Goal: Transaction & Acquisition: Purchase product/service

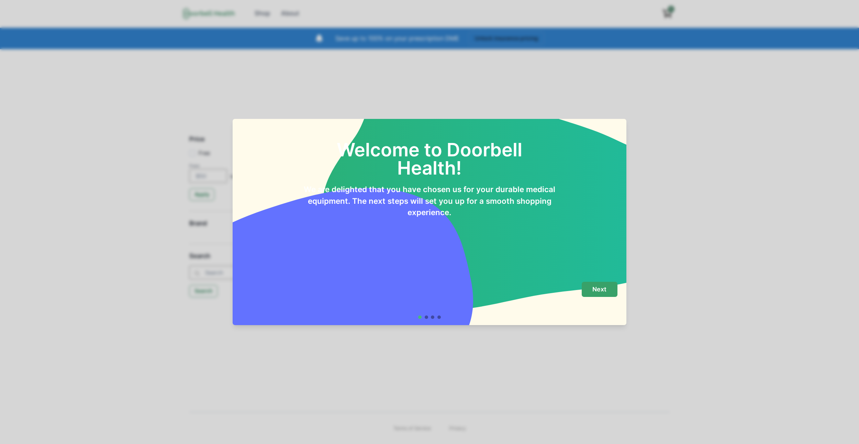
click at [599, 289] on p "Next" at bounding box center [599, 289] width 14 height 8
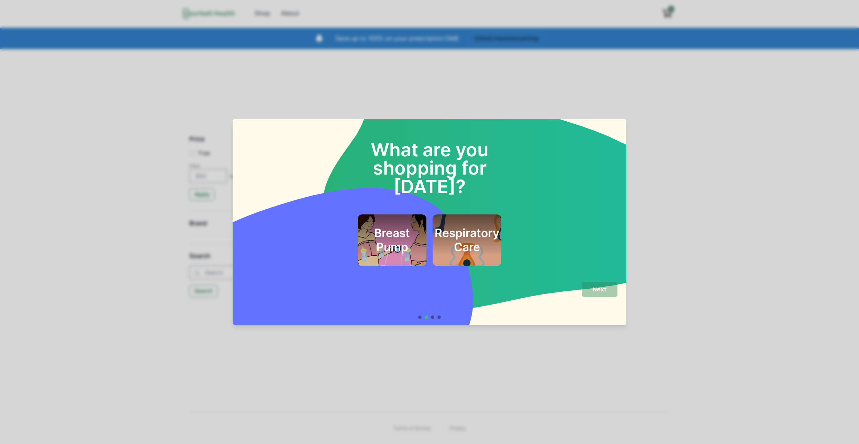
click at [415, 227] on h2 "Breast Pump" at bounding box center [392, 240] width 50 height 28
click at [595, 282] on button "Next" at bounding box center [599, 289] width 36 height 15
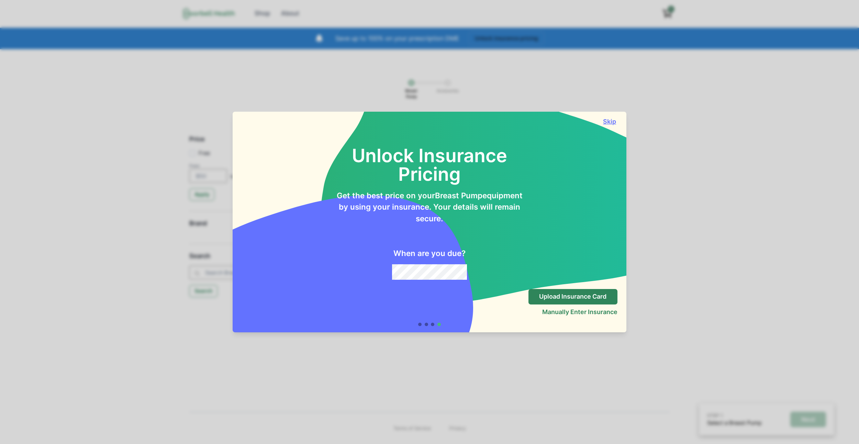
drag, startPoint x: 620, startPoint y: 117, endPoint x: 616, endPoint y: 120, distance: 4.5
click at [616, 120] on div "Skip" at bounding box center [430, 118] width 394 height 13
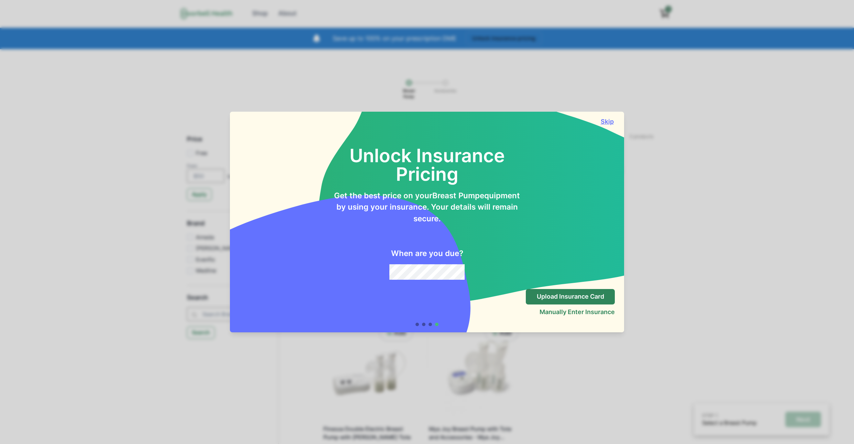
click at [612, 121] on button "Skip" at bounding box center [606, 121] width 15 height 7
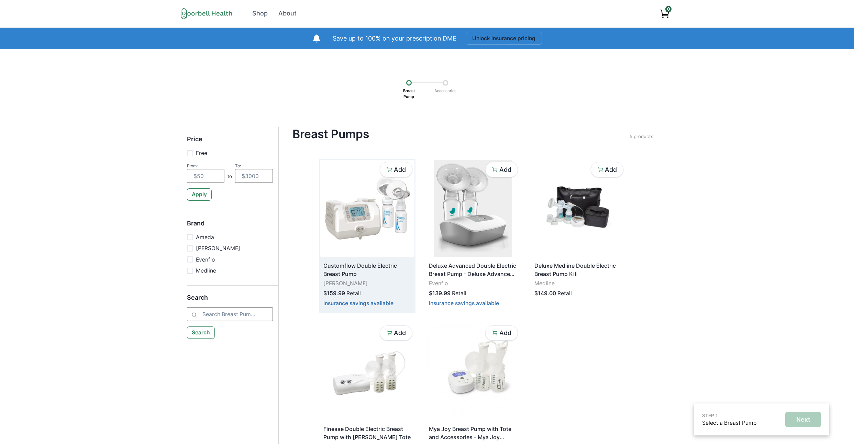
click at [387, 219] on img at bounding box center [367, 208] width 94 height 97
drag, startPoint x: 664, startPoint y: 336, endPoint x: 569, endPoint y: 332, distance: 94.2
click at [662, 336] on div "Breast Pumps Filter Clear all Price Free From: to To: Apply Brand Ameda [PERSON…" at bounding box center [473, 301] width 388 height 349
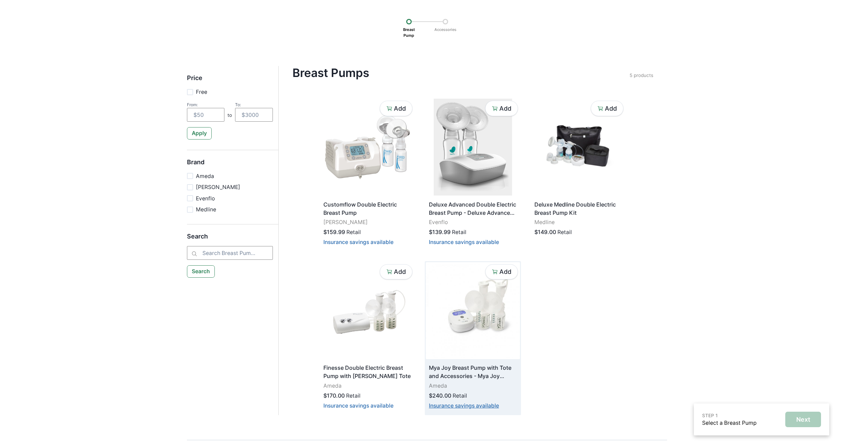
scroll to position [89, 0]
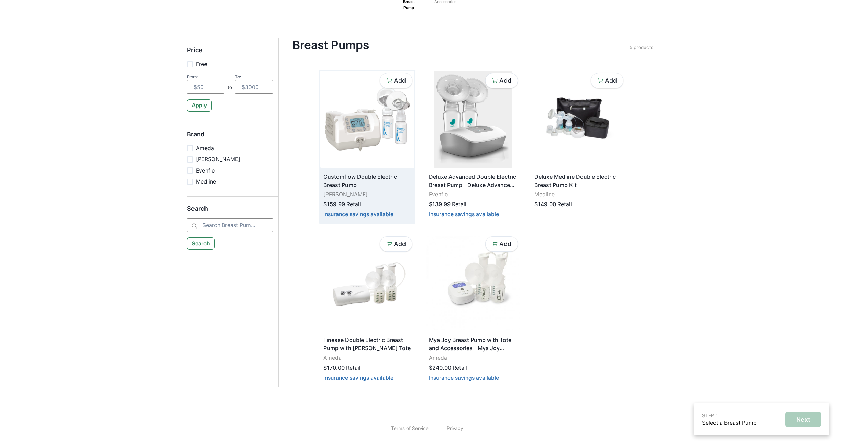
click at [352, 173] on p "Customflow Double Electric Breast Pump" at bounding box center [367, 180] width 88 height 16
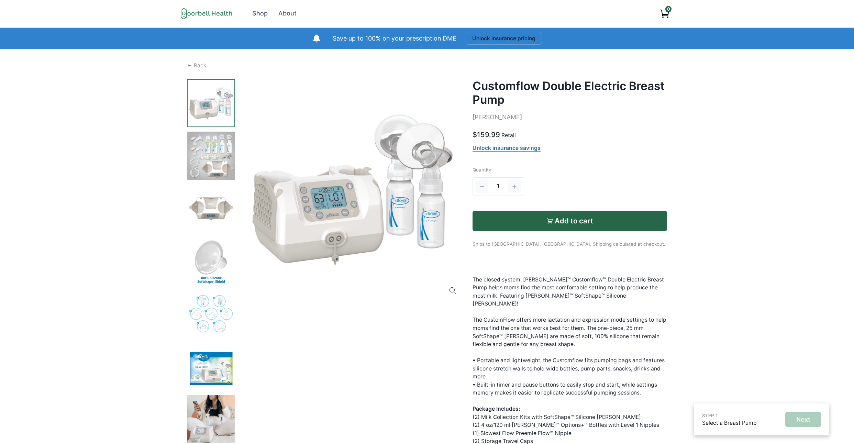
click at [508, 86] on h2 "Customflow Double Electric Breast Pump" at bounding box center [569, 93] width 195 height 28
copy h2 "Customflow Double Electric Breast Pump"
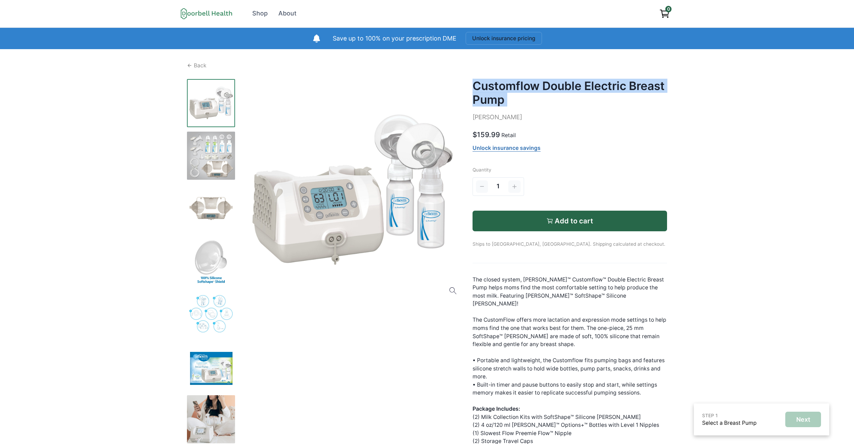
click at [497, 75] on div "Back Customflow Double Electric Breast Pump [PERSON_NAME] $159.99 Retail Unlock…" at bounding box center [427, 269] width 480 height 416
click at [486, 90] on h2 "Customflow Double Electric Breast Pump" at bounding box center [569, 93] width 195 height 28
copy h2 "Customflow"
click at [598, 88] on h2 "Customflow Double Electric Breast Pump" at bounding box center [569, 93] width 195 height 28
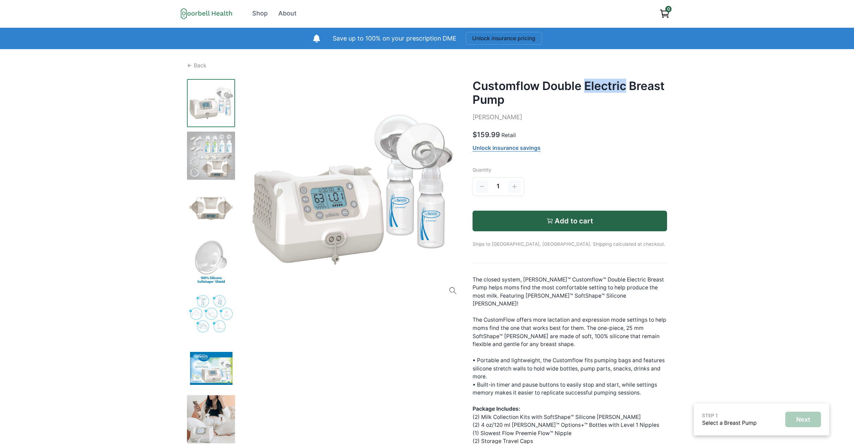
click at [598, 88] on h2 "Customflow Double Electric Breast Pump" at bounding box center [569, 93] width 195 height 28
click at [631, 85] on h2 "Customflow Double Electric Breast Pump" at bounding box center [569, 93] width 195 height 28
copy h2 "Breast"
